Goal: Task Accomplishment & Management: Use online tool/utility

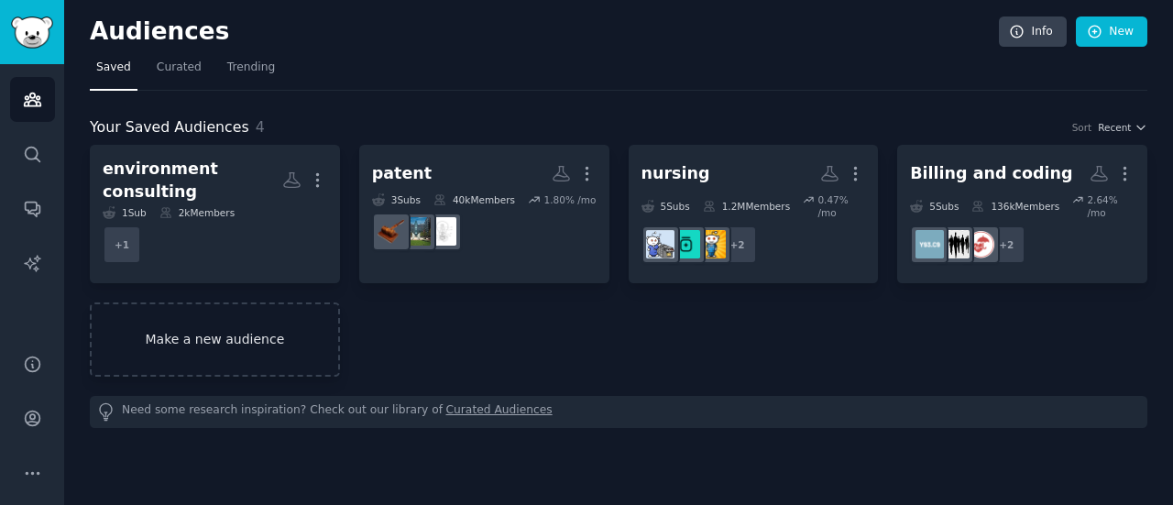
click at [262, 312] on link "Make a new audience" at bounding box center [215, 339] width 250 height 74
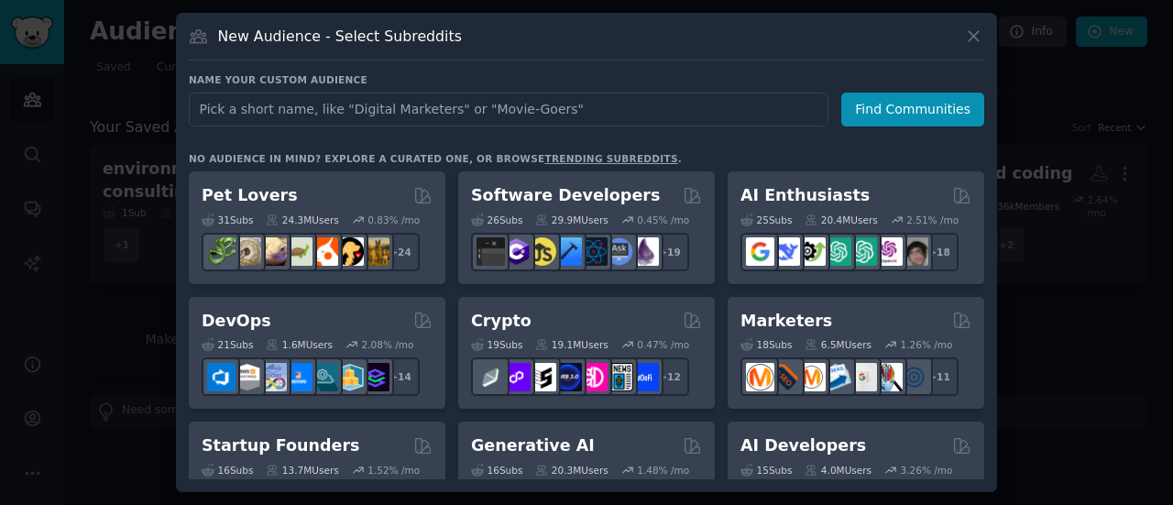
click at [360, 107] on input "text" at bounding box center [509, 110] width 640 height 34
type input "ivf"
click button "Find Communities" at bounding box center [912, 110] width 143 height 34
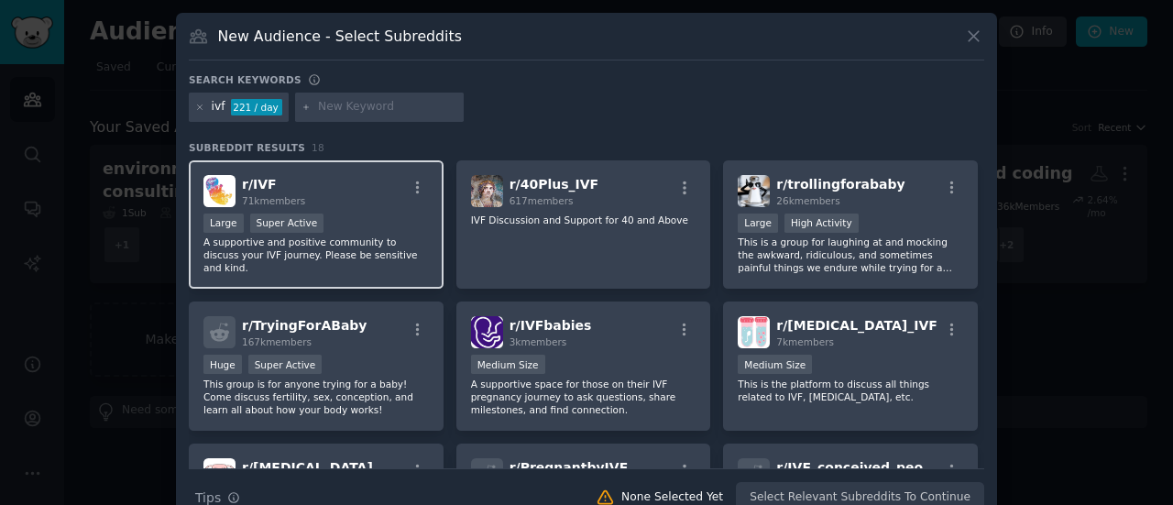
click at [294, 206] on div "r/ IVF 71k members Large Super Active A supportive and positive community to di…" at bounding box center [316, 224] width 255 height 129
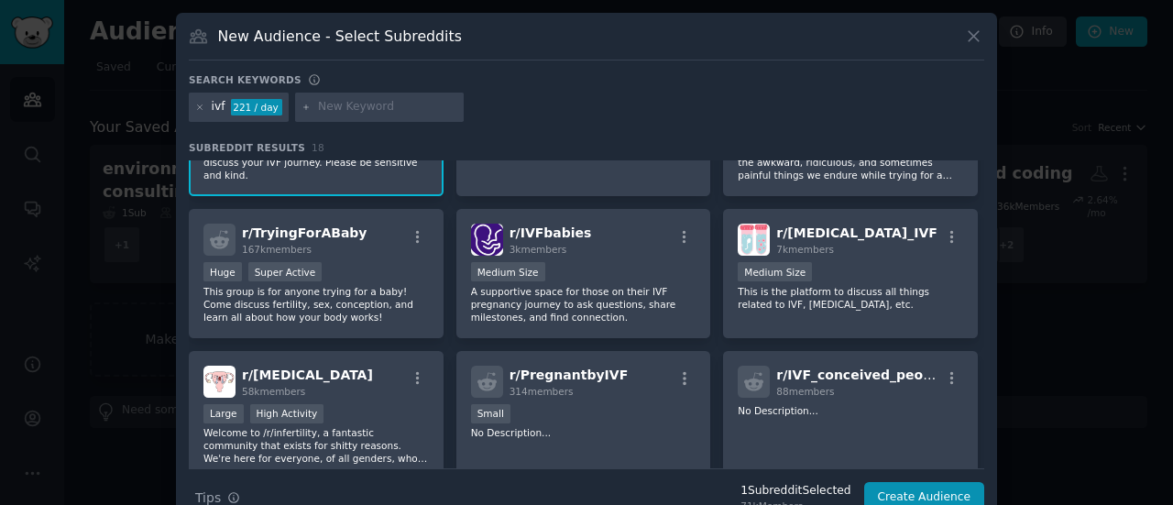
scroll to position [93, 0]
click at [350, 99] on input "text" at bounding box center [387, 107] width 139 height 16
type input "p"
type input "endo"
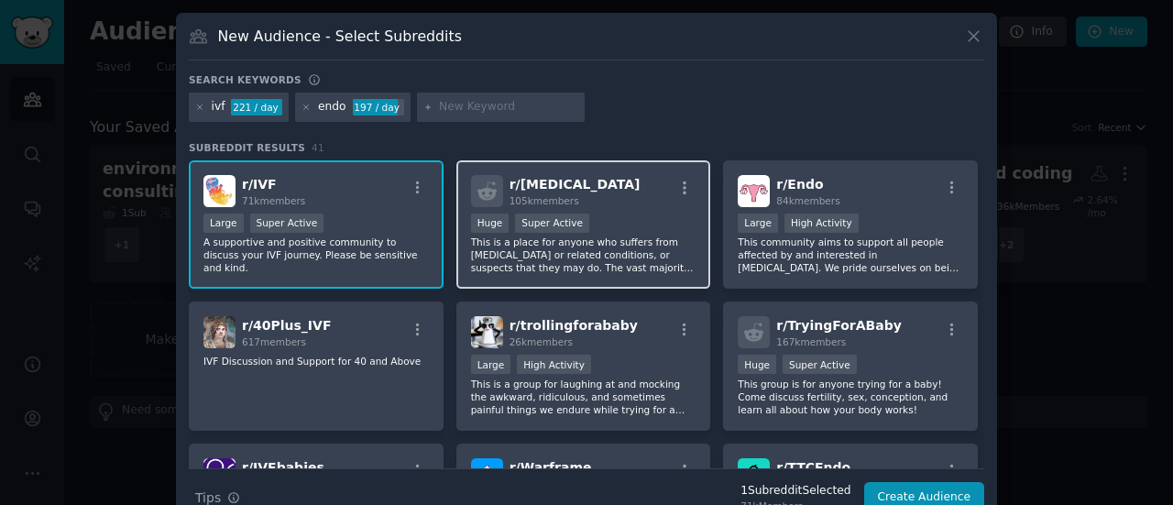
click at [614, 230] on div "Huge Super Active" at bounding box center [583, 224] width 225 height 23
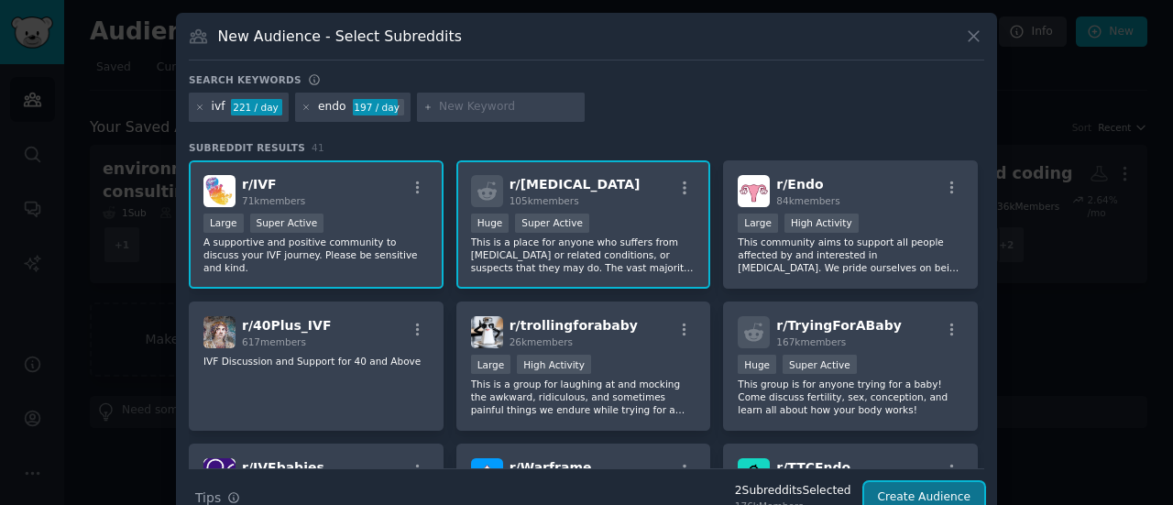
click at [917, 488] on button "Create Audience" at bounding box center [924, 497] width 121 height 31
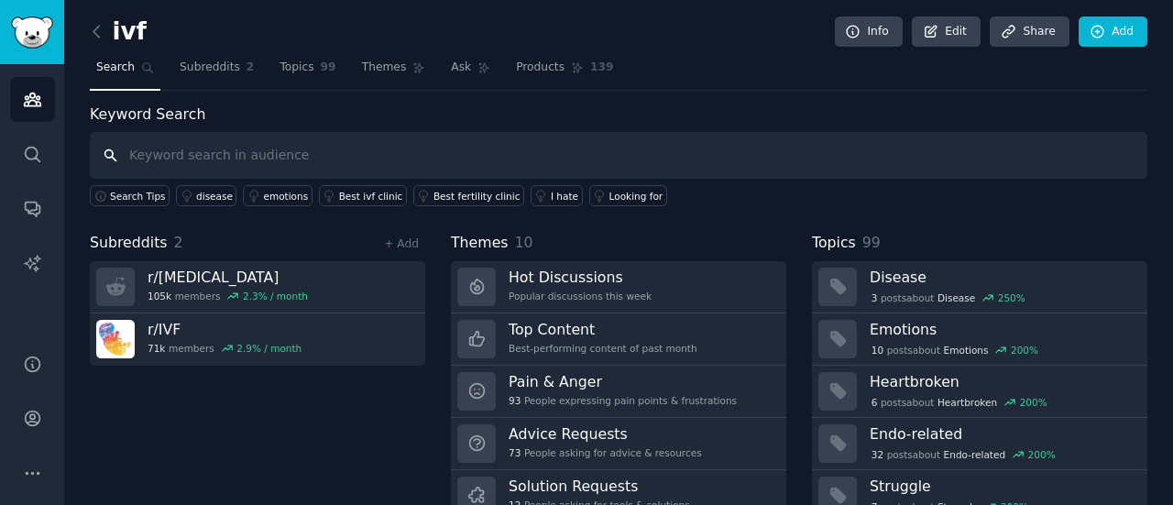
click at [284, 157] on input "text" at bounding box center [618, 155] width 1057 height 47
type input "endo"
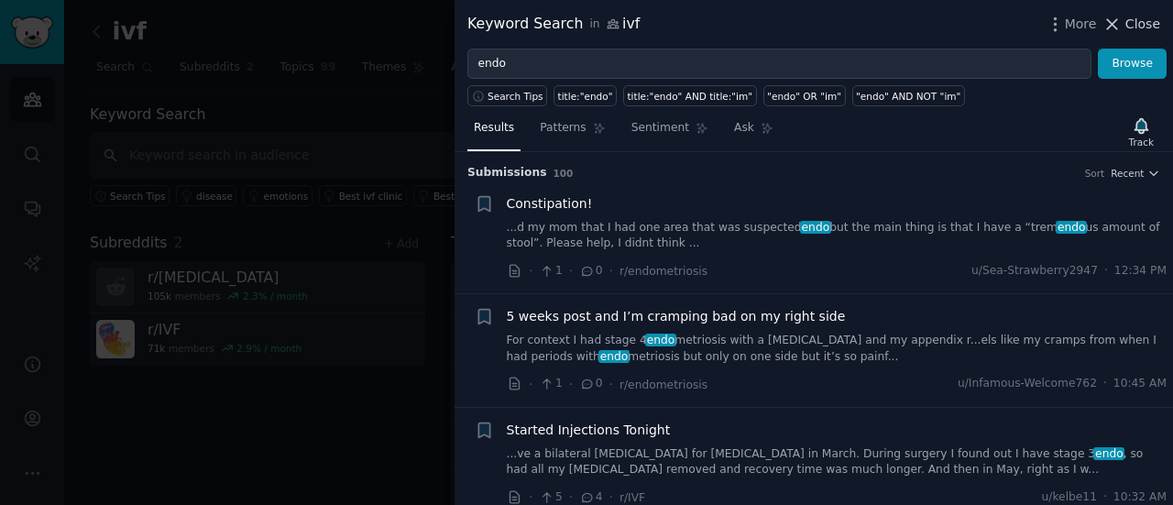
click at [1152, 21] on span "Close" at bounding box center [1142, 24] width 35 height 19
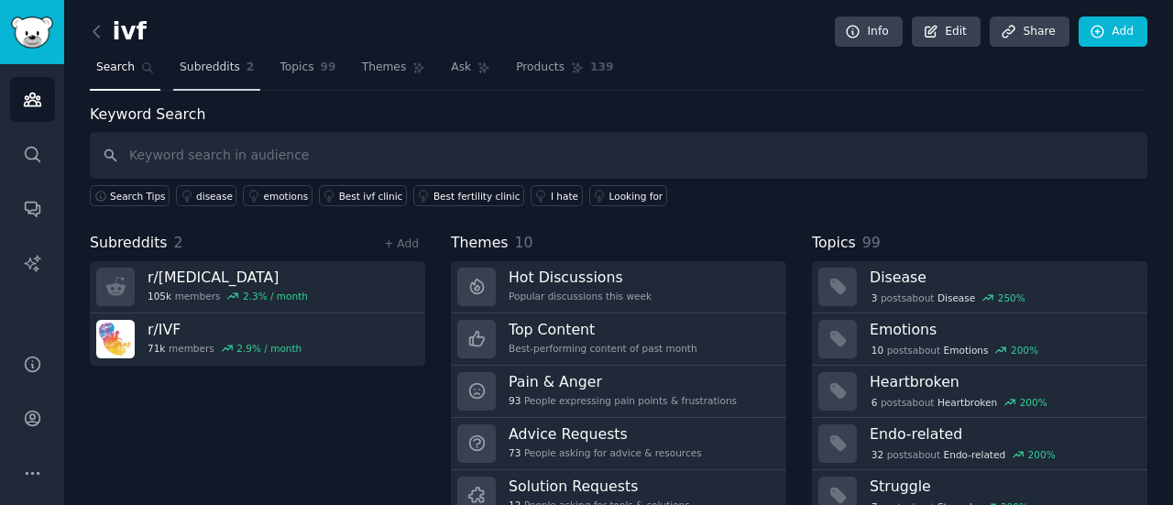
click at [212, 62] on span "Subreddits" at bounding box center [210, 68] width 60 height 16
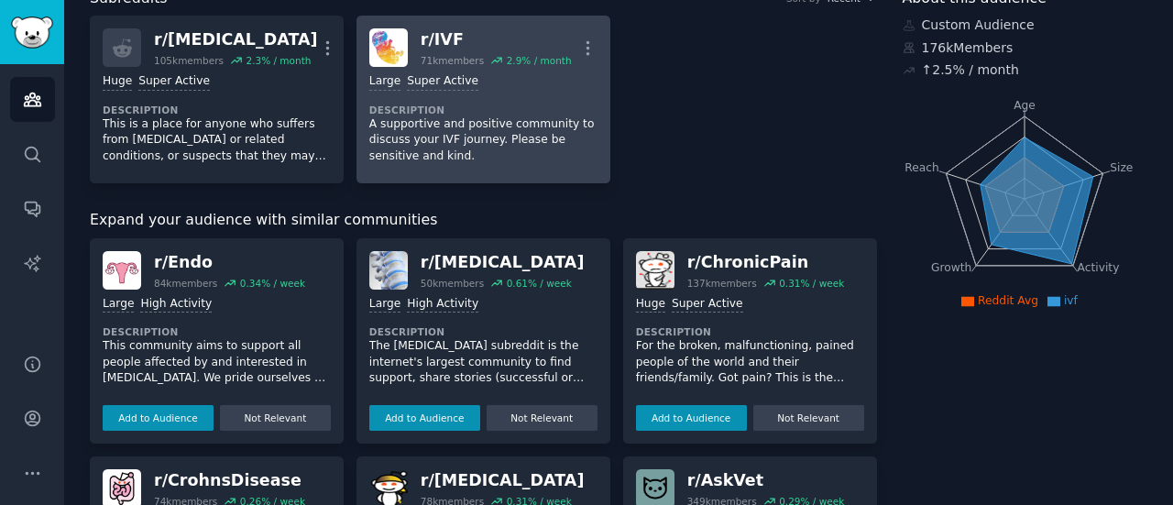
scroll to position [123, 0]
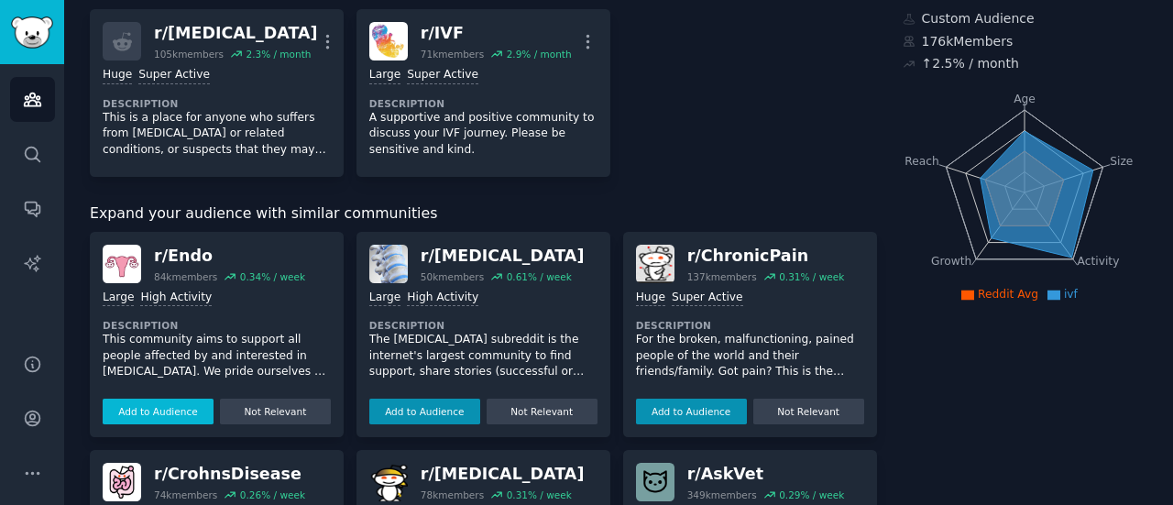
click at [169, 405] on button "Add to Audience" at bounding box center [158, 412] width 111 height 26
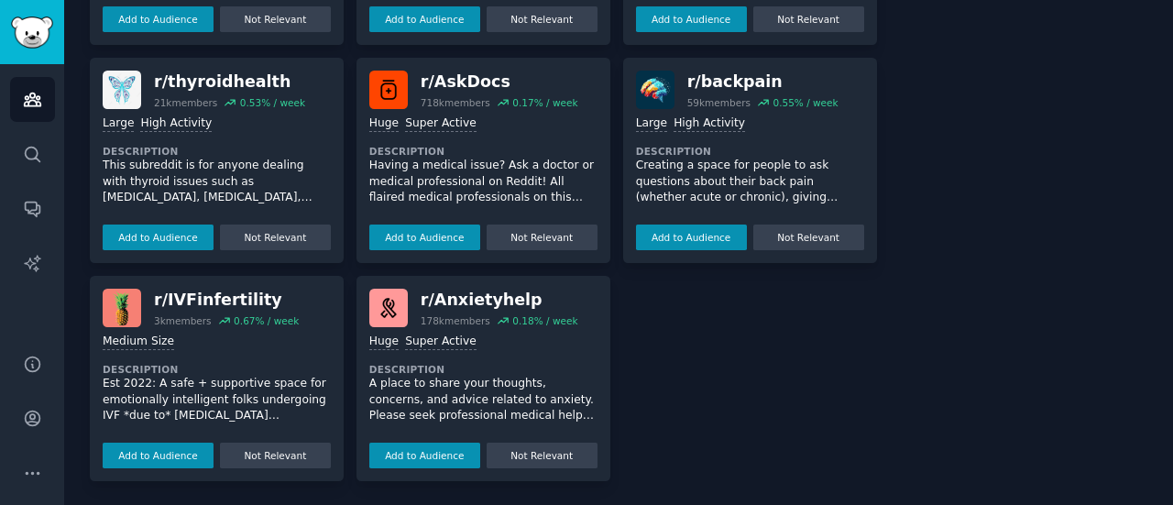
scroll to position [0, 0]
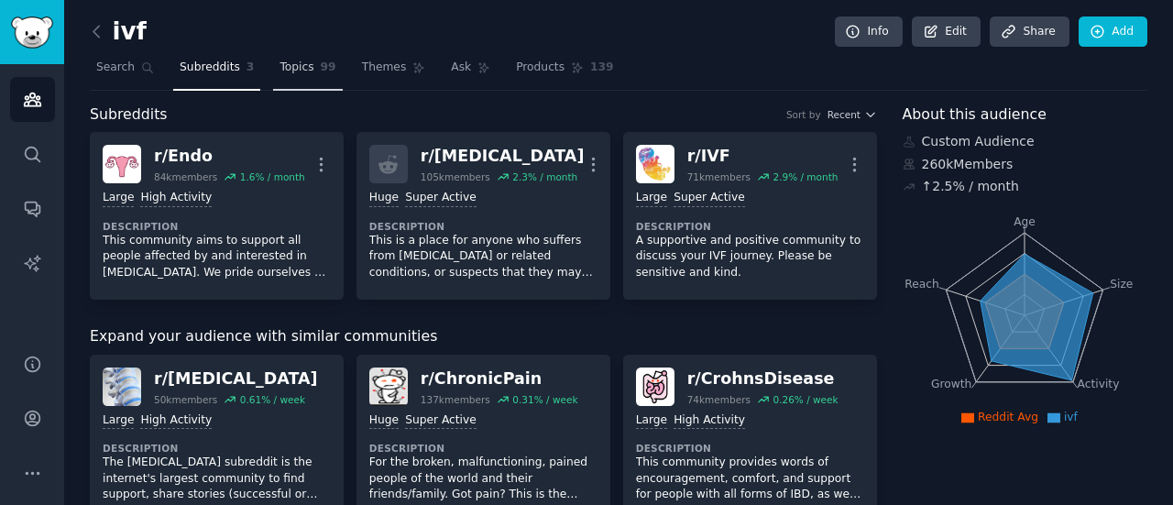
click at [321, 67] on span "99" at bounding box center [329, 68] width 16 height 16
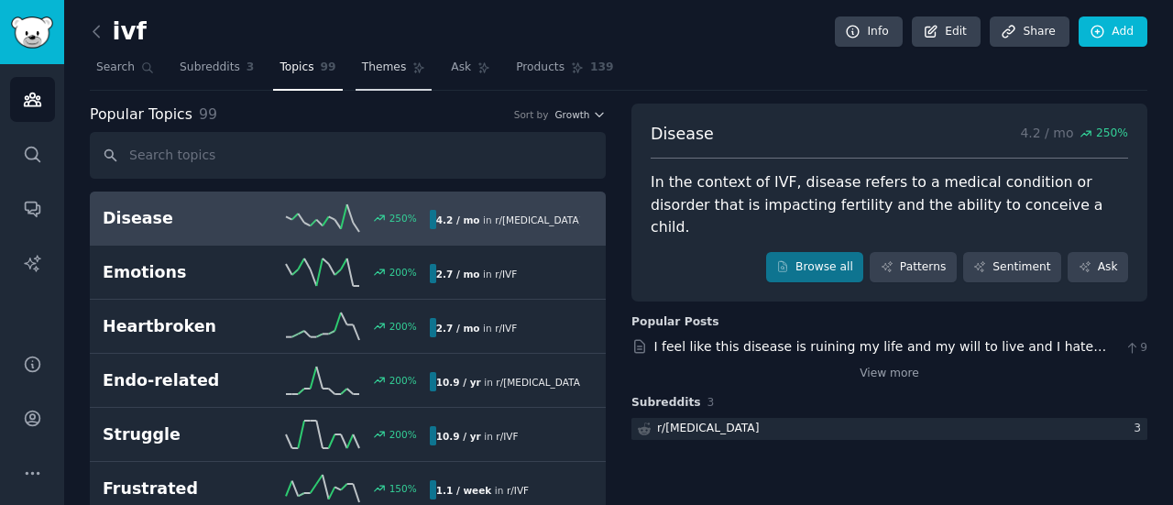
click at [365, 65] on span "Themes" at bounding box center [384, 68] width 45 height 16
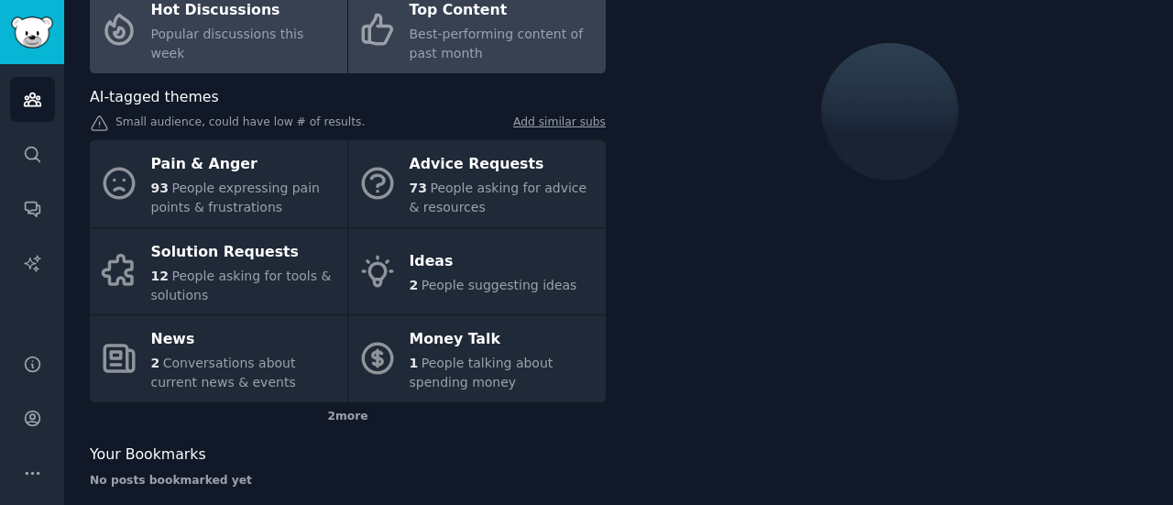
scroll to position [167, 0]
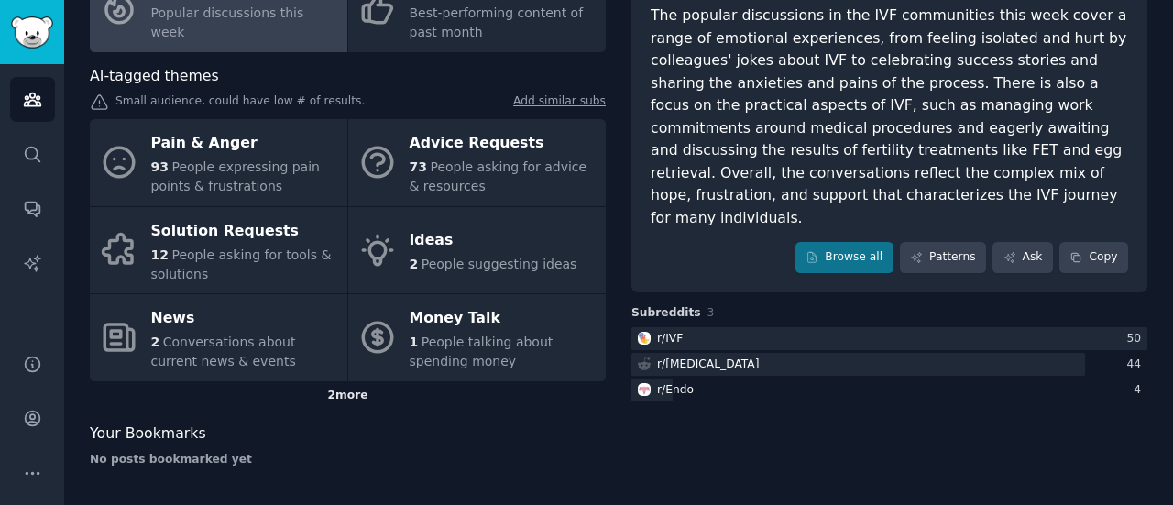
click at [340, 397] on div "2 more" at bounding box center [348, 395] width 516 height 29
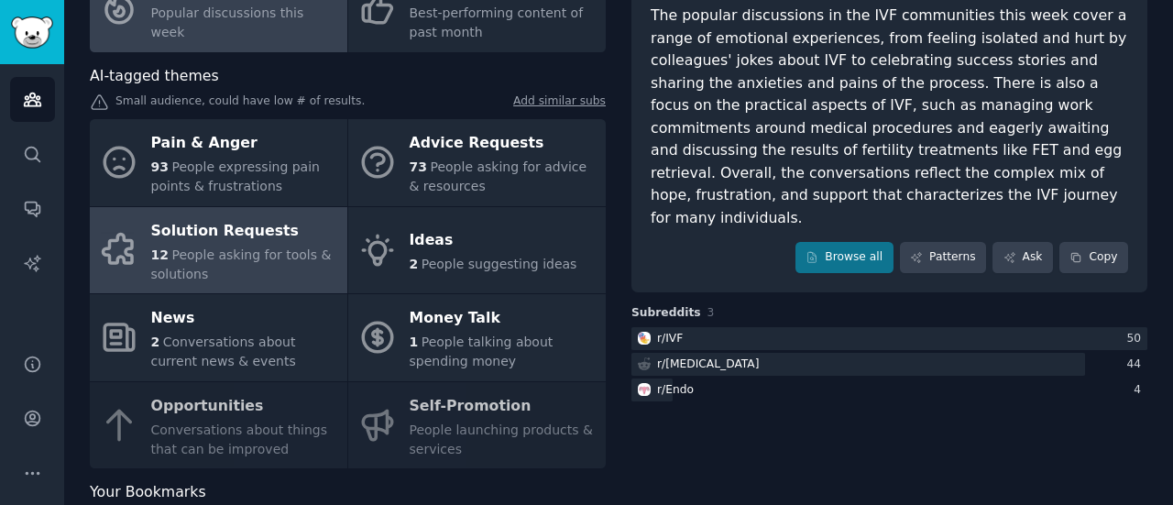
click at [289, 259] on span "People asking for tools & solutions" at bounding box center [241, 264] width 180 height 34
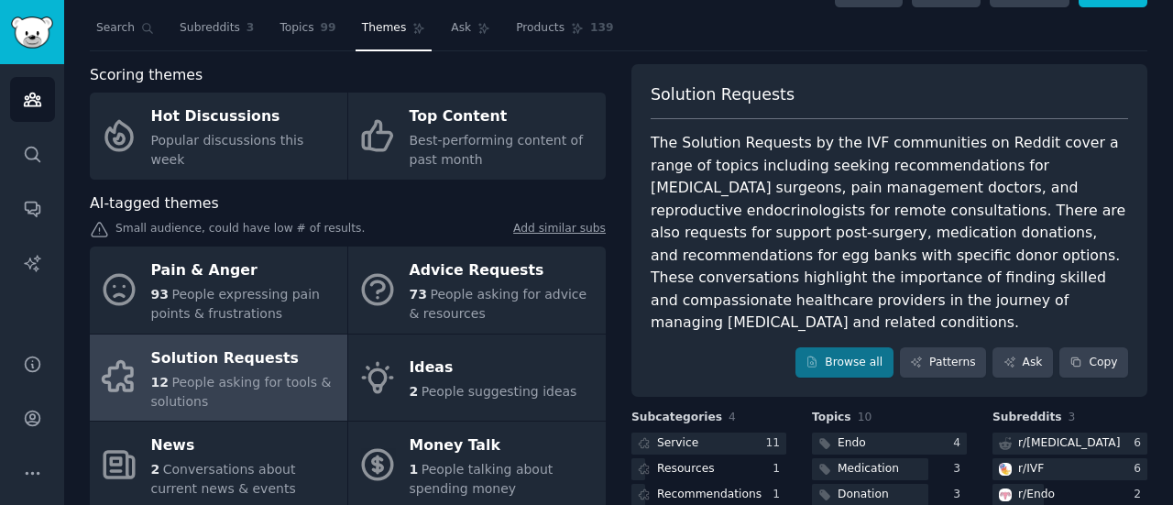
scroll to position [38, 0]
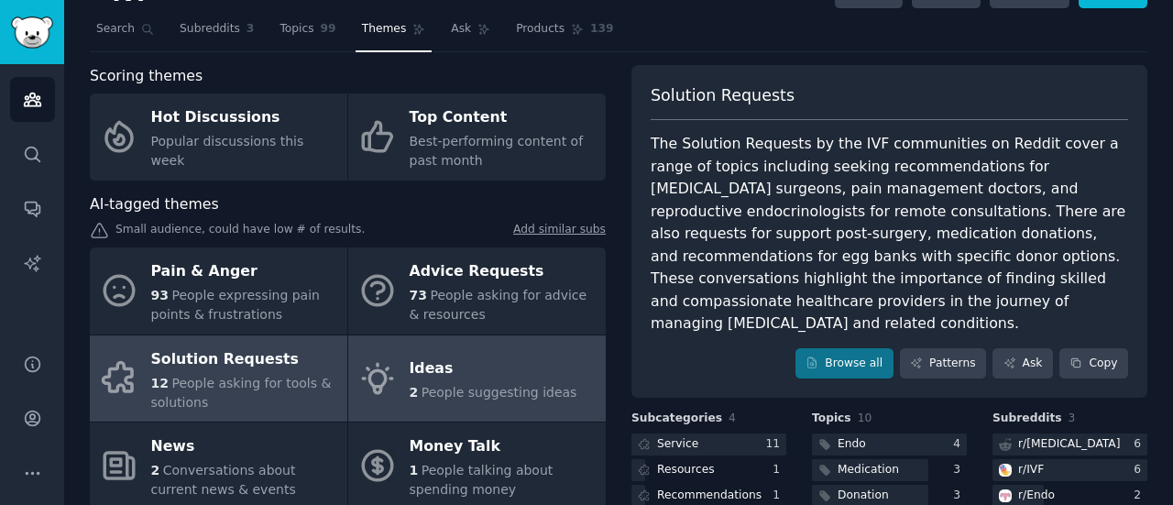
click at [469, 375] on div "Ideas" at bounding box center [494, 369] width 168 height 29
